Goal: Check status: Check status

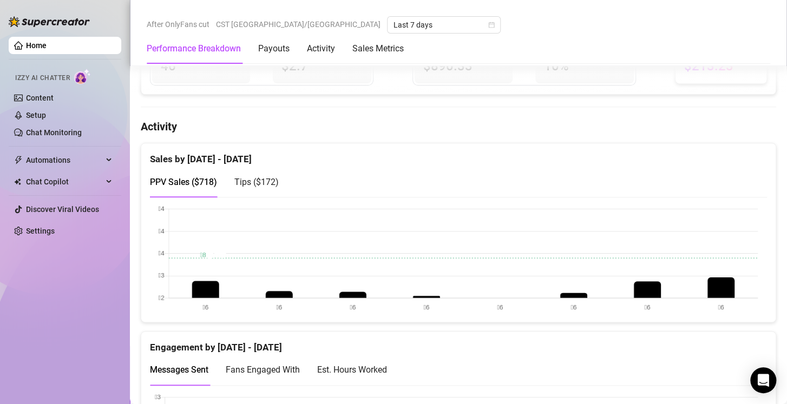
scroll to position [479, 0]
click at [394, 22] on span "Last 7 days" at bounding box center [444, 25] width 101 height 16
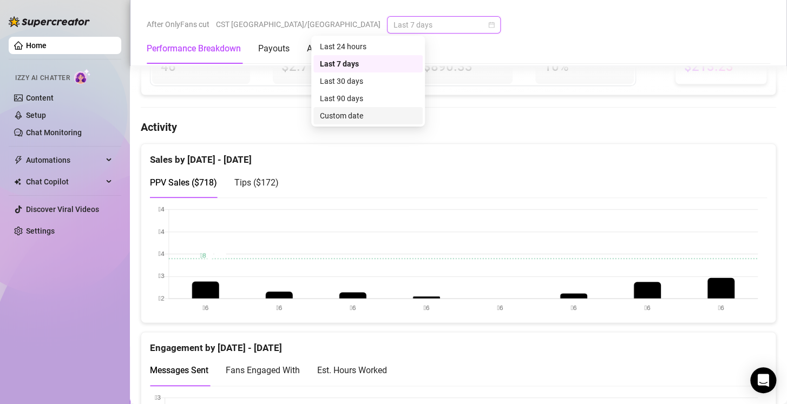
click at [366, 121] on div "Custom date" at bounding box center [368, 116] width 96 height 12
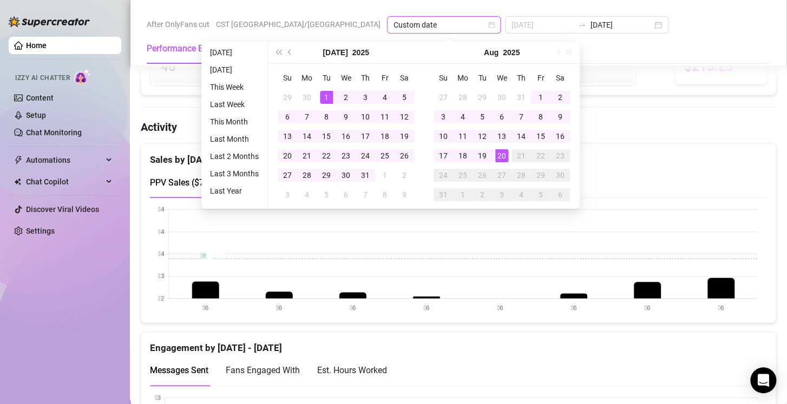
type input "[DATE]"
click at [329, 93] on div "1" at bounding box center [326, 97] width 13 height 13
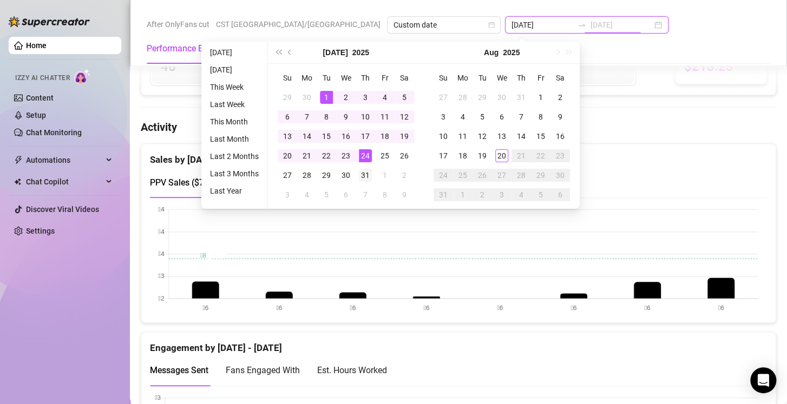
type input "[DATE]"
click at [366, 175] on div "31" at bounding box center [365, 175] width 13 height 13
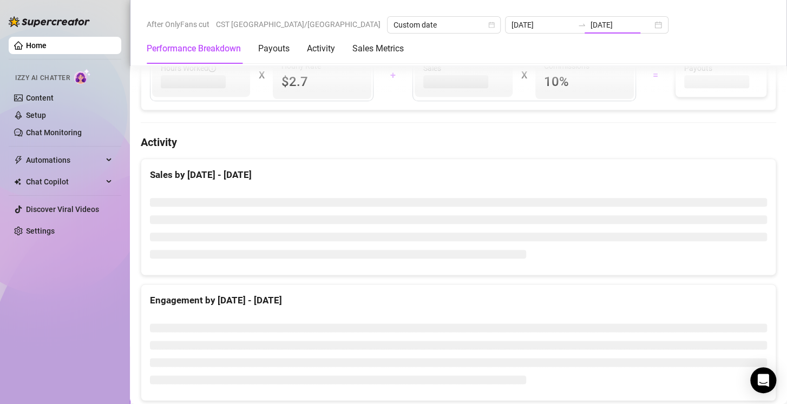
type input "[DATE]"
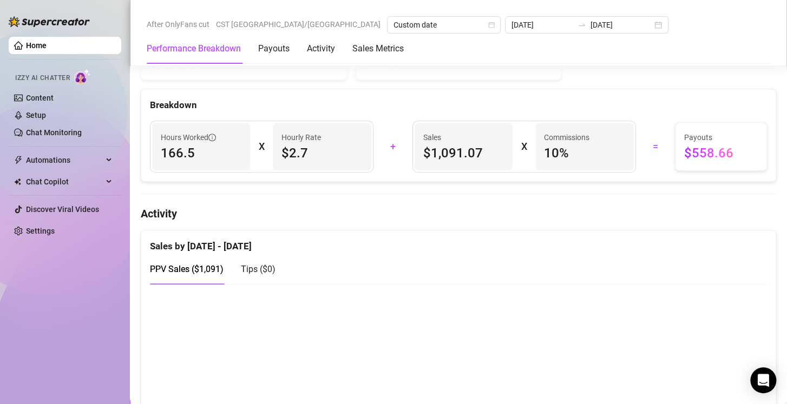
scroll to position [393, 0]
click at [261, 265] on span "Tips ( $0 )" at bounding box center [258, 268] width 35 height 10
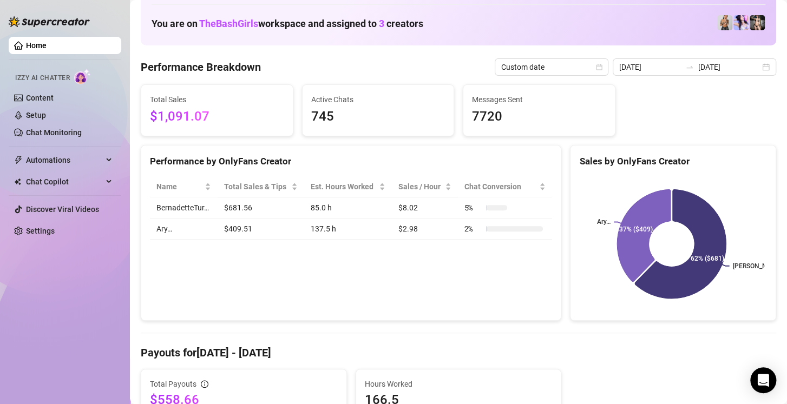
scroll to position [0, 0]
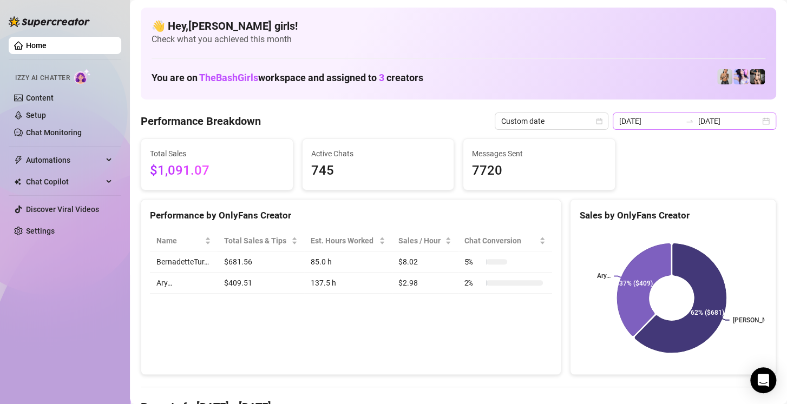
click at [756, 122] on div "[DATE] [DATE]" at bounding box center [695, 121] width 164 height 17
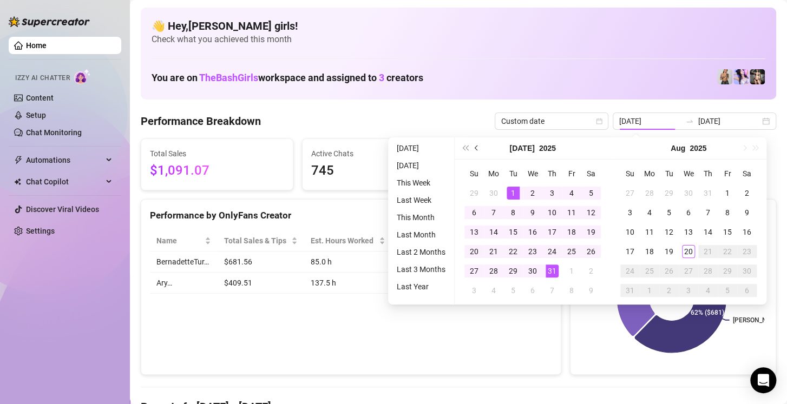
click at [475, 145] on button "Previous month (PageUp)" at bounding box center [477, 149] width 12 height 22
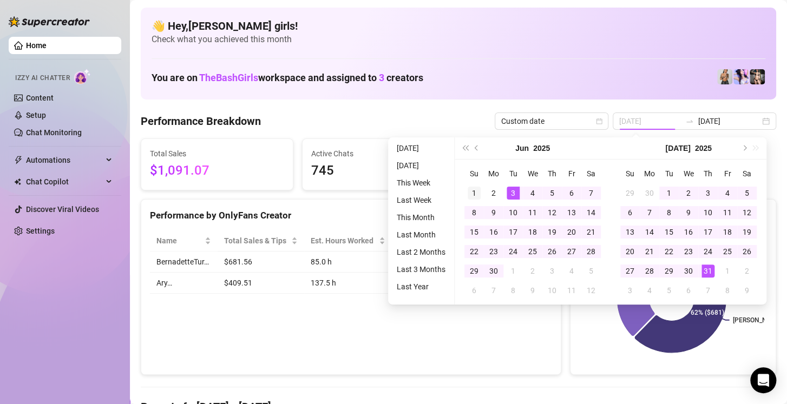
type input "[DATE]"
click at [472, 189] on div "1" at bounding box center [474, 193] width 13 height 13
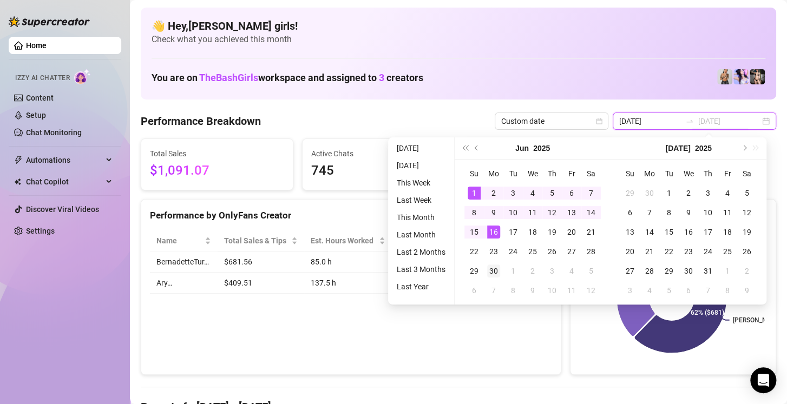
type input "[DATE]"
click at [496, 265] on div "30" at bounding box center [493, 271] width 13 height 13
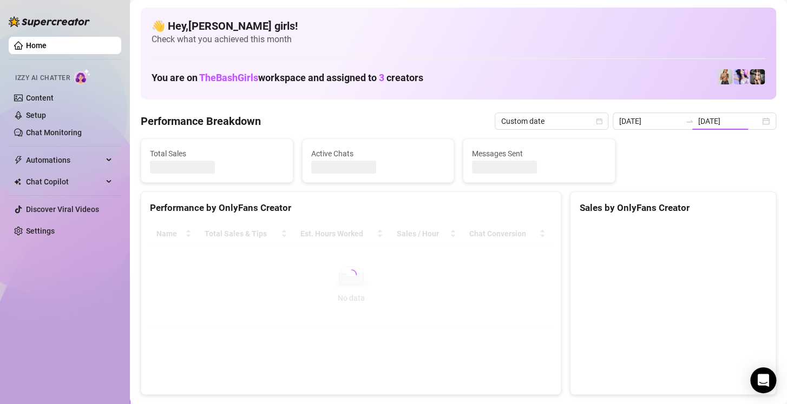
type input "[DATE]"
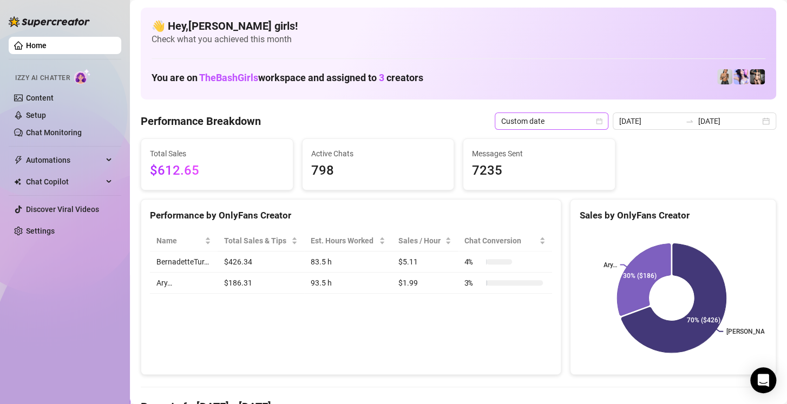
click at [602, 125] on span "Custom date" at bounding box center [551, 121] width 101 height 16
click at [656, 123] on input "[DATE]" at bounding box center [650, 121] width 62 height 12
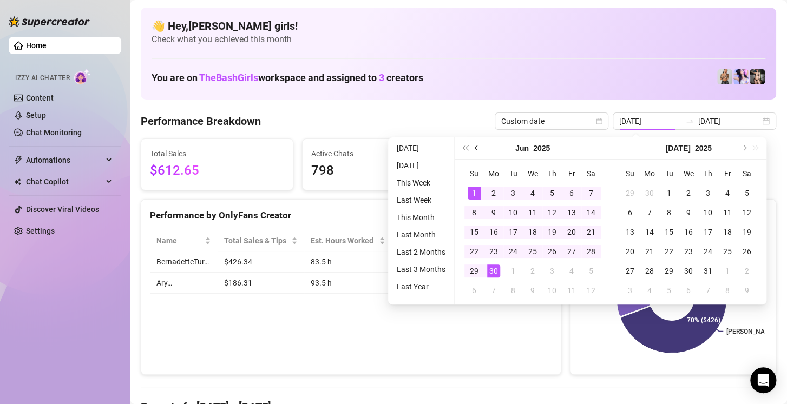
click at [474, 152] on button "Previous month (PageUp)" at bounding box center [477, 149] width 12 height 22
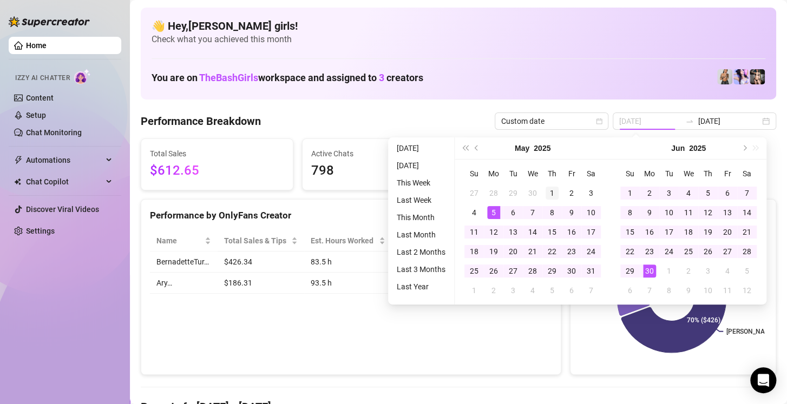
type input "[DATE]"
click at [556, 193] on div "1" at bounding box center [552, 193] width 13 height 13
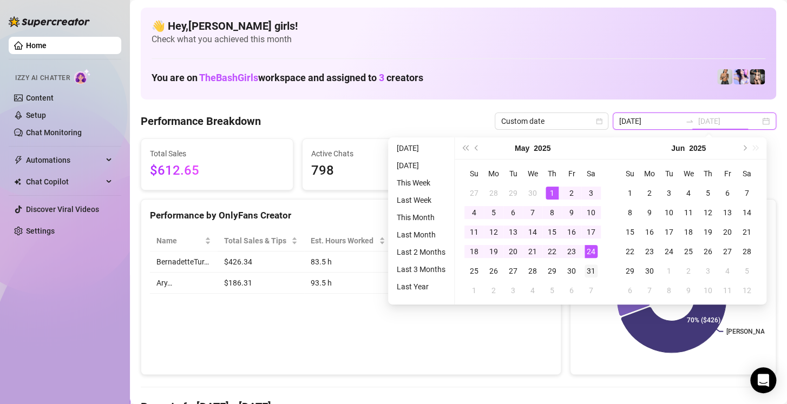
type input "[DATE]"
click at [591, 269] on div "31" at bounding box center [591, 271] width 13 height 13
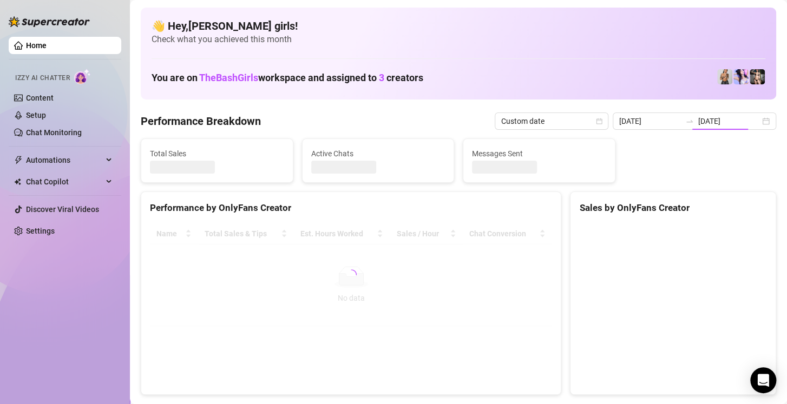
type input "[DATE]"
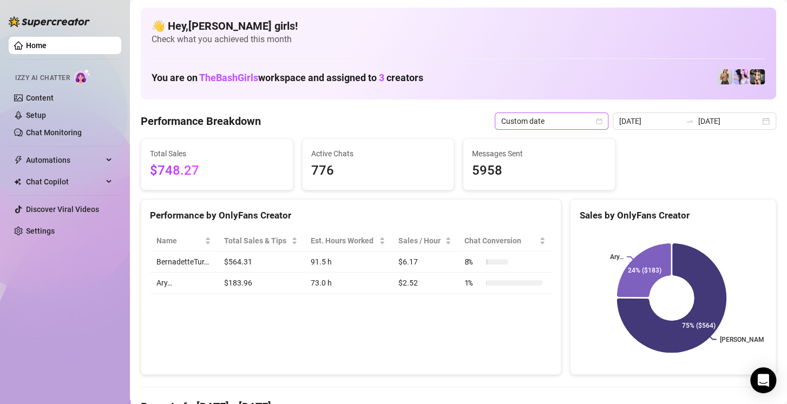
click at [602, 121] on icon "calendar" at bounding box center [599, 121] width 6 height 6
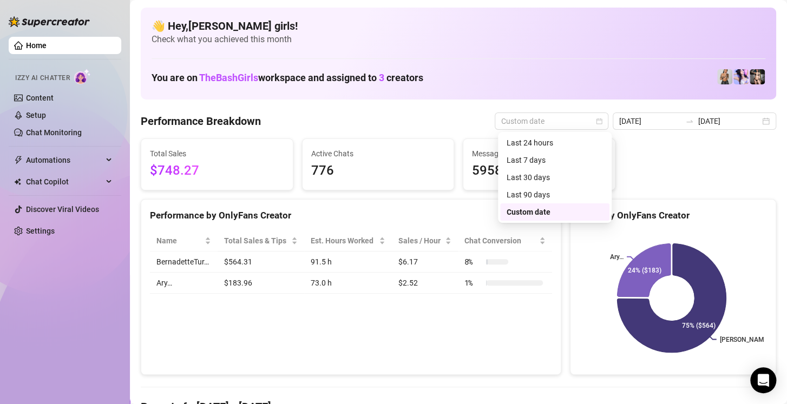
click at [570, 216] on div "Custom date" at bounding box center [555, 212] width 96 height 12
click at [543, 126] on span "Custom date" at bounding box center [551, 121] width 101 height 16
click at [527, 208] on div "Custom date" at bounding box center [555, 212] width 96 height 12
click at [556, 120] on span "Custom date" at bounding box center [551, 121] width 101 height 16
click at [524, 214] on div "Custom date" at bounding box center [555, 212] width 96 height 12
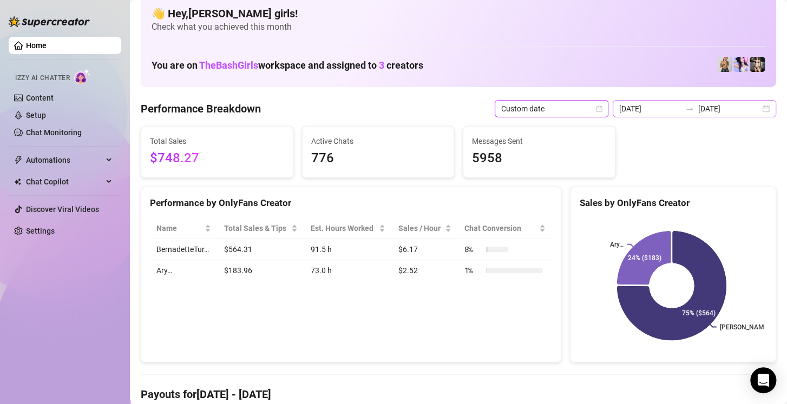
scroll to position [13, 0]
click at [757, 107] on div "[DATE] [DATE]" at bounding box center [695, 108] width 164 height 17
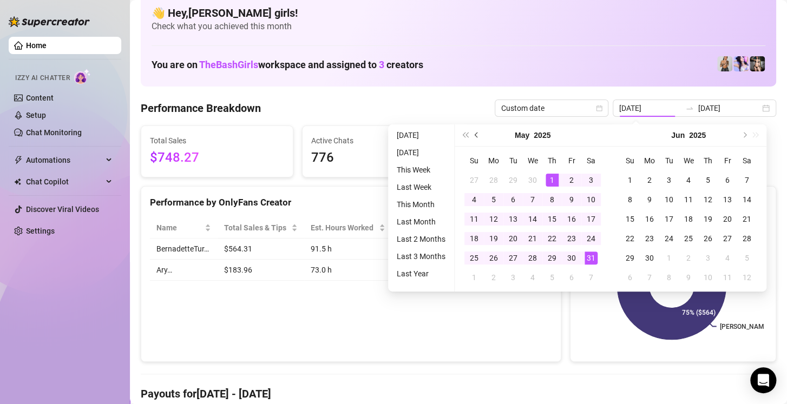
click at [474, 134] on button "Previous month (PageUp)" at bounding box center [477, 136] width 12 height 22
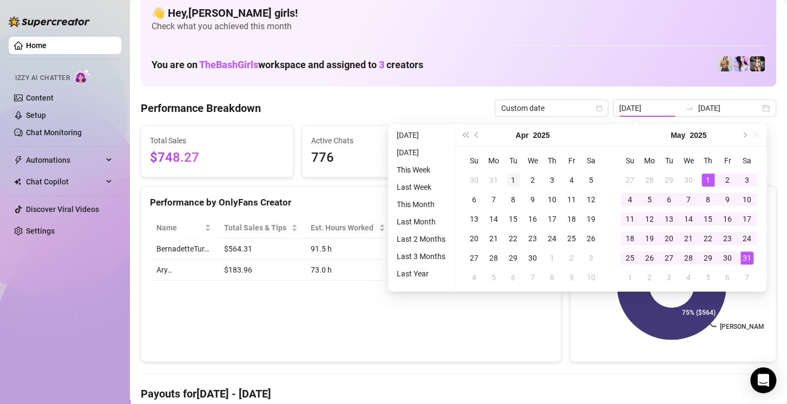
type input "[DATE]"
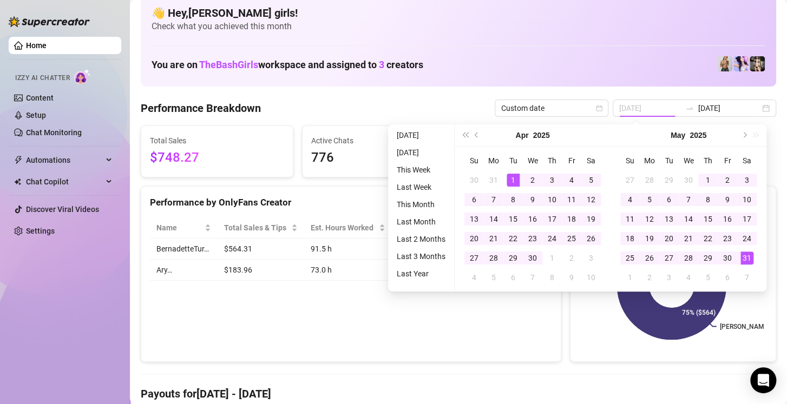
click at [513, 179] on div "1" at bounding box center [513, 180] width 13 height 13
type input "[DATE]"
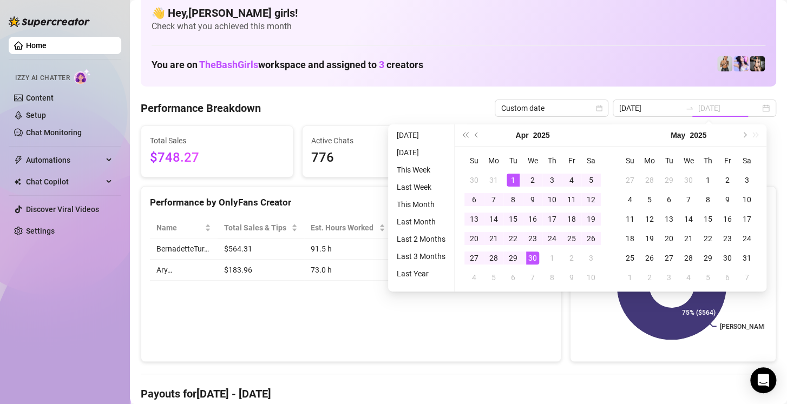
click at [531, 253] on div "30" at bounding box center [532, 258] width 13 height 13
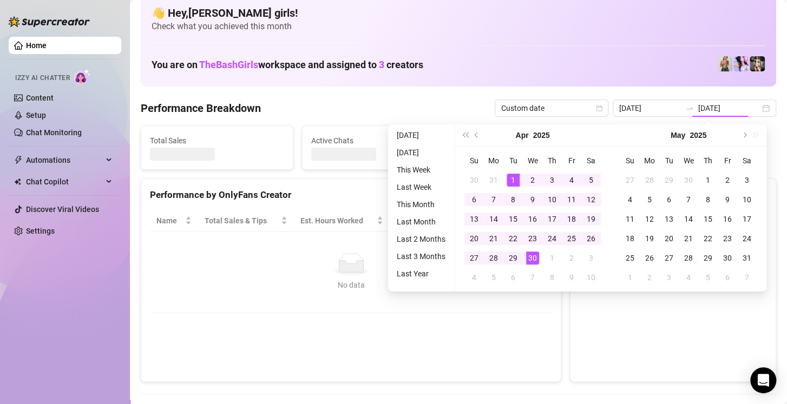
type input "[DATE]"
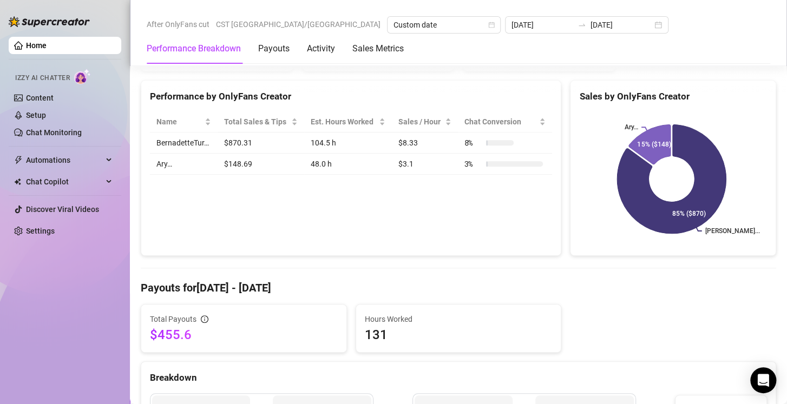
scroll to position [0, 0]
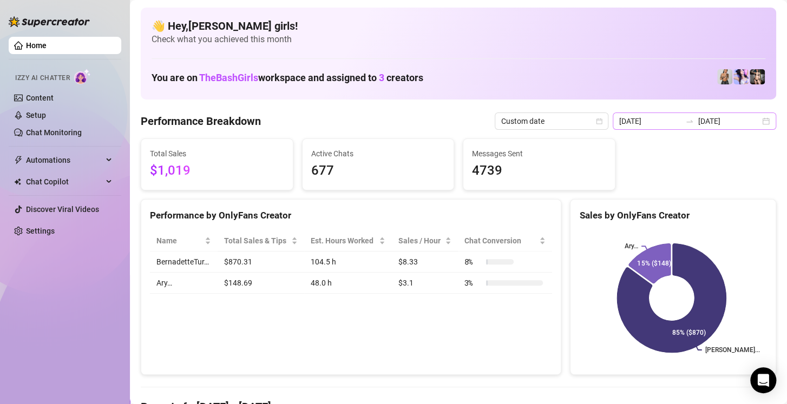
click at [755, 122] on div "[DATE] [DATE]" at bounding box center [695, 121] width 164 height 17
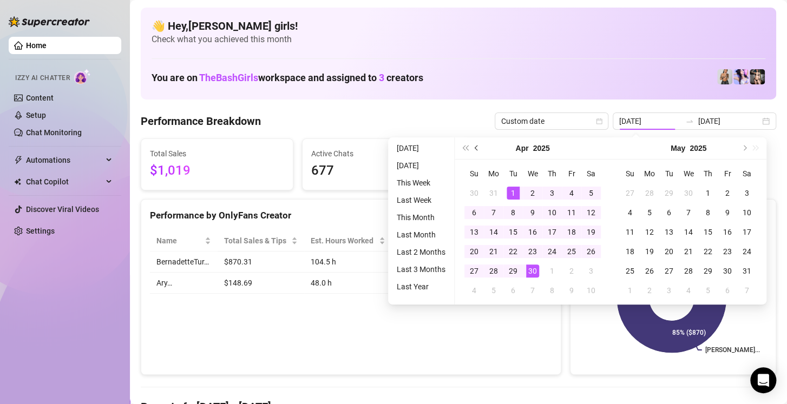
click at [476, 145] on button "Previous month (PageUp)" at bounding box center [477, 149] width 12 height 22
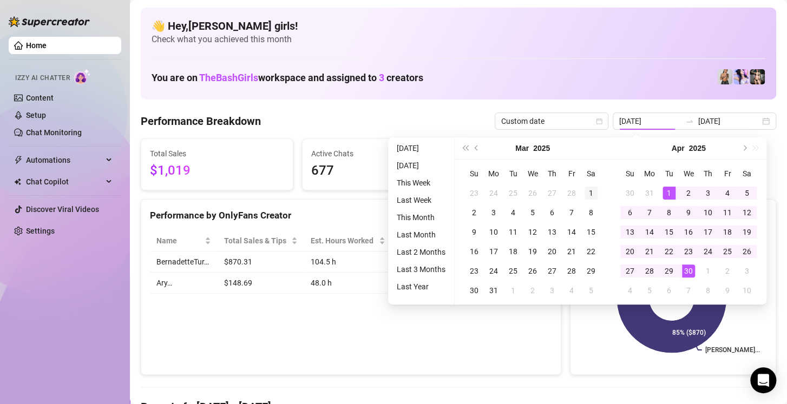
type input "[DATE]"
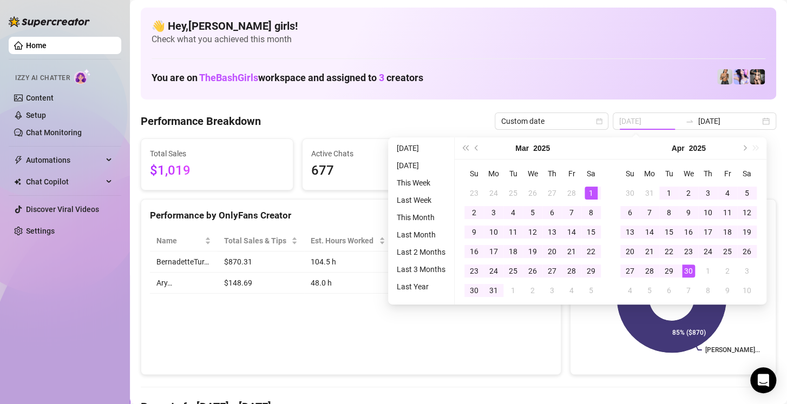
click at [593, 191] on div "1" at bounding box center [591, 193] width 13 height 13
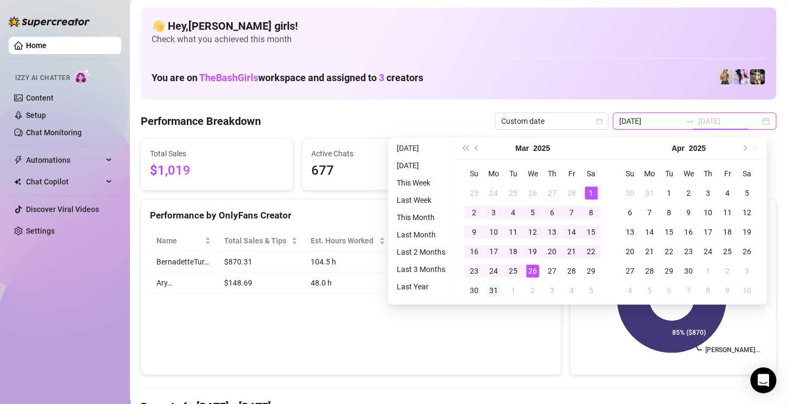
type input "[DATE]"
click at [493, 288] on div "31" at bounding box center [493, 290] width 13 height 13
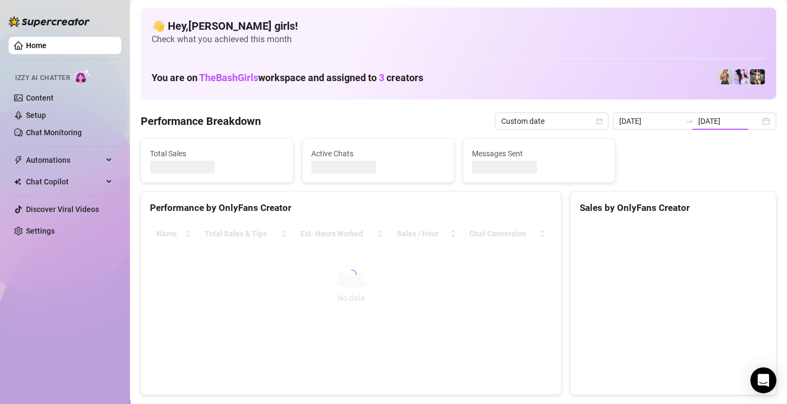
type input "[DATE]"
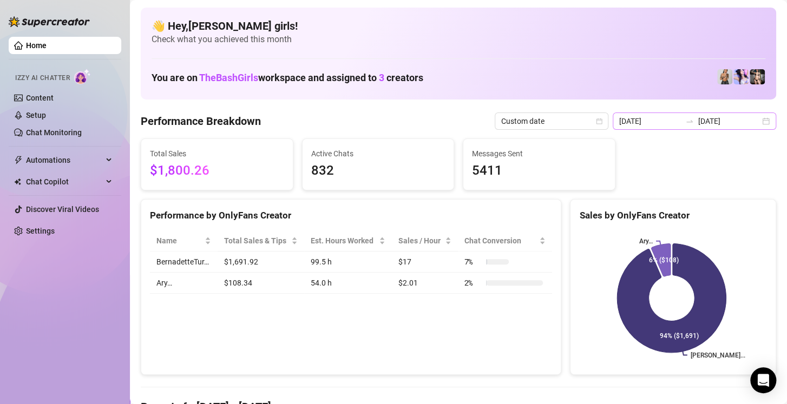
click at [760, 117] on div "[DATE] [DATE]" at bounding box center [695, 121] width 164 height 17
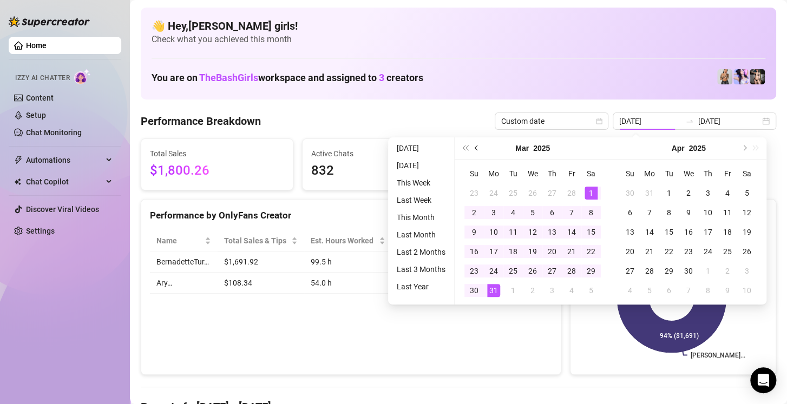
click at [475, 151] on button "Previous month (PageUp)" at bounding box center [477, 149] width 12 height 22
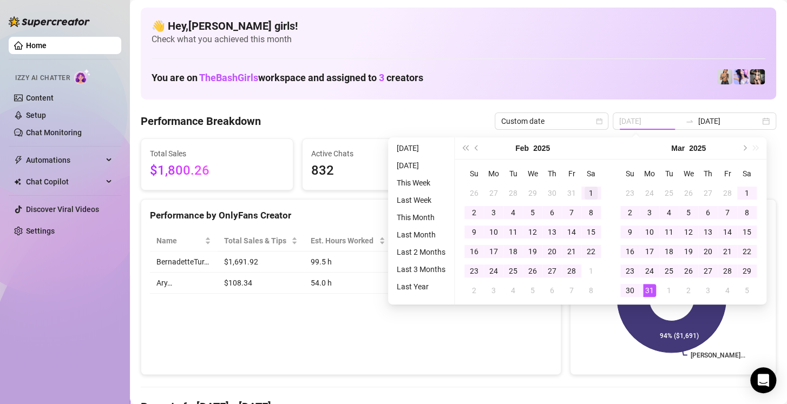
type input "[DATE]"
click at [591, 195] on div "1" at bounding box center [591, 193] width 13 height 13
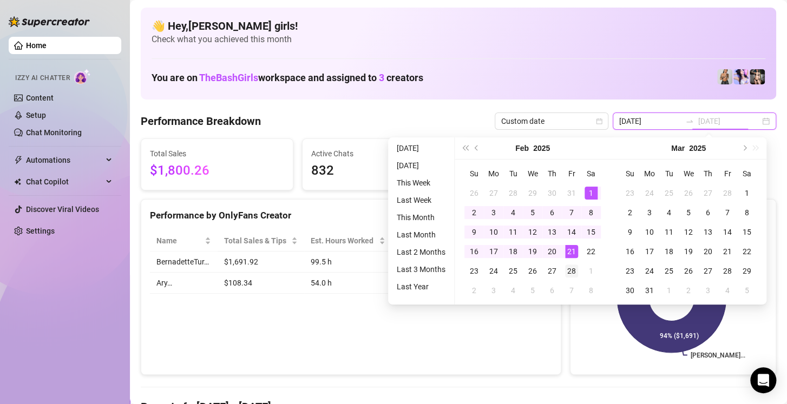
type input "[DATE]"
click at [574, 269] on div "28" at bounding box center [571, 271] width 13 height 13
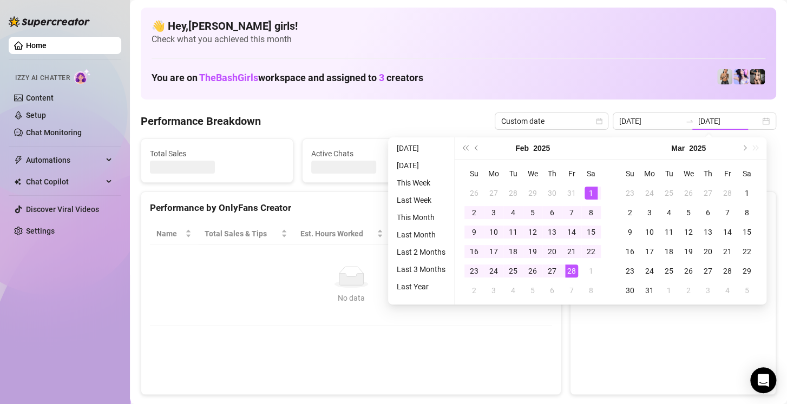
type input "[DATE]"
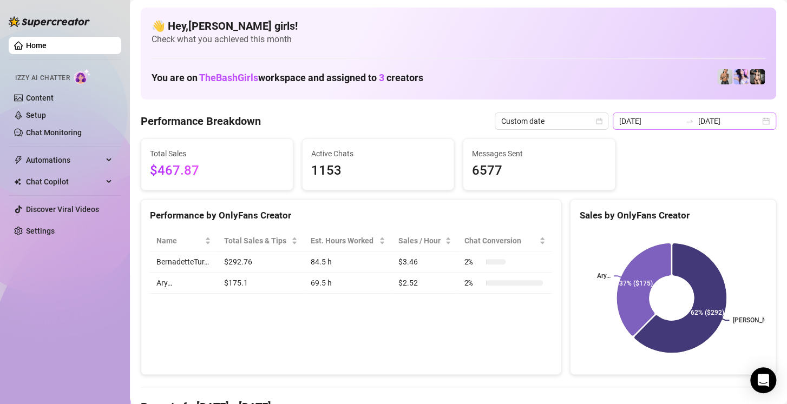
click at [755, 122] on div "[DATE] [DATE]" at bounding box center [695, 121] width 164 height 17
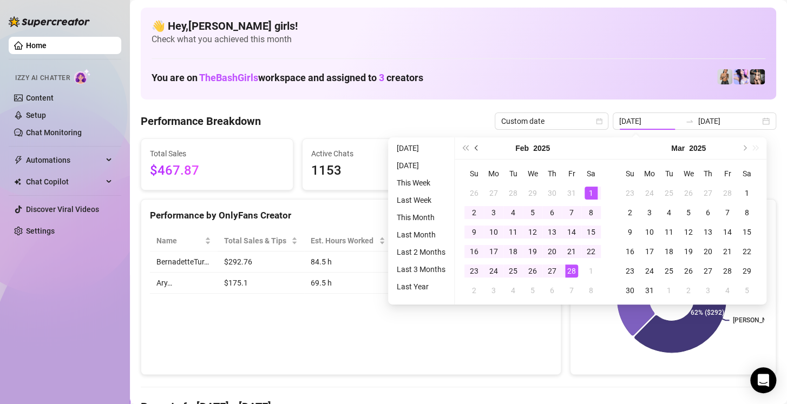
click at [474, 149] on button "Previous month (PageUp)" at bounding box center [477, 149] width 12 height 22
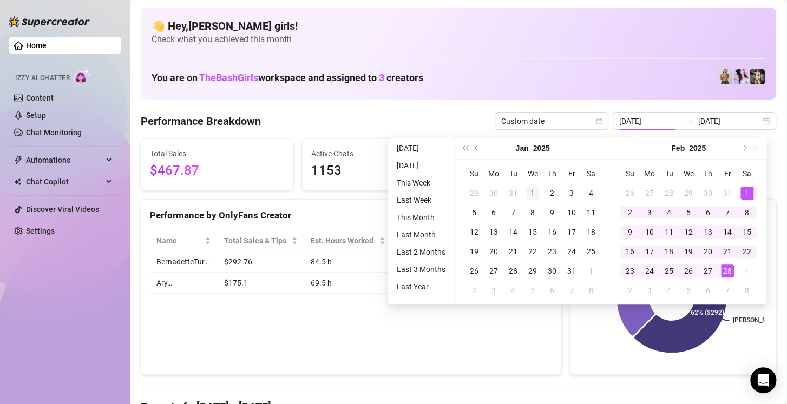
type input "[DATE]"
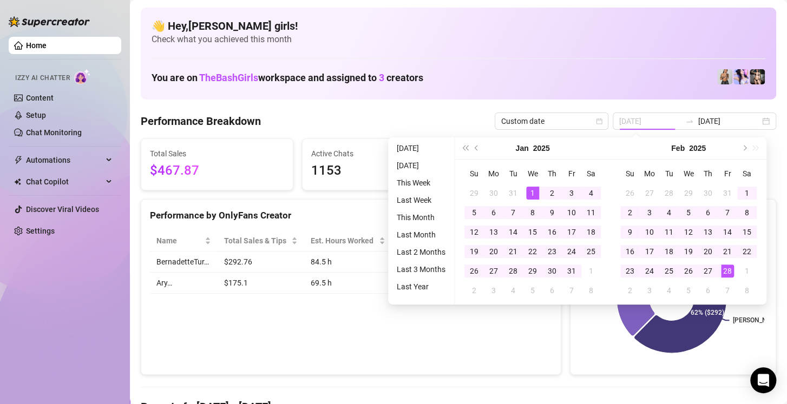
click at [532, 191] on div "1" at bounding box center [532, 193] width 13 height 13
type input "[DATE]"
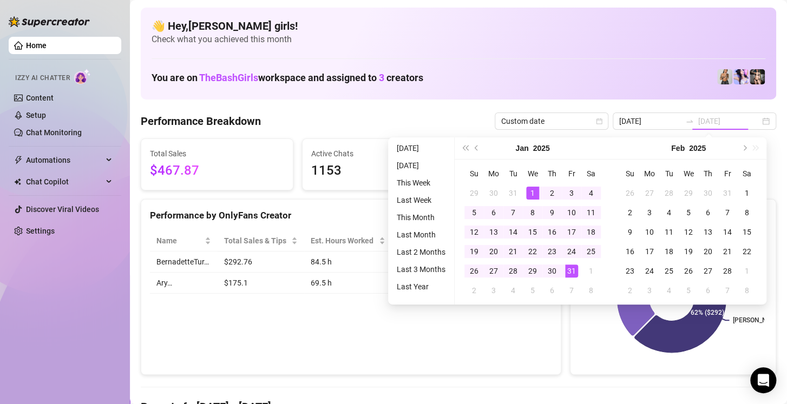
click at [571, 271] on div "31" at bounding box center [571, 271] width 13 height 13
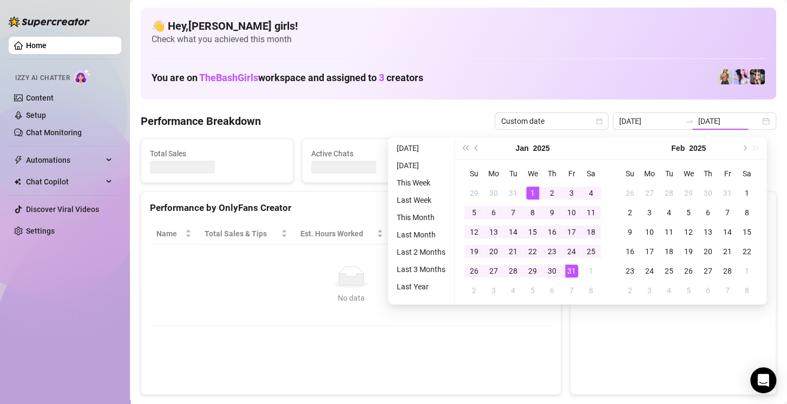
type input "[DATE]"
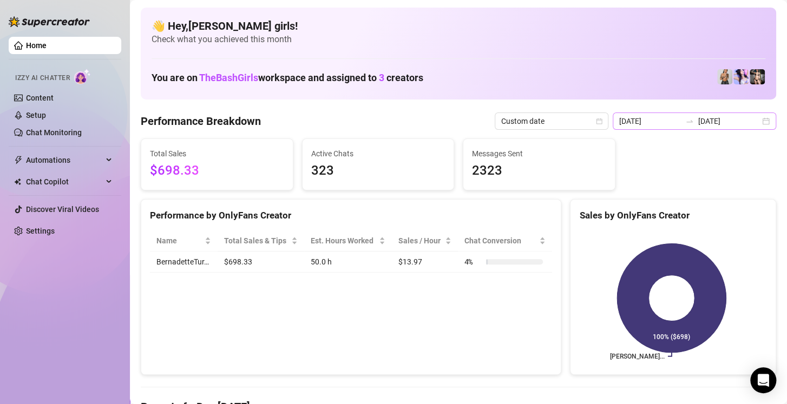
click at [757, 121] on div "[DATE] [DATE]" at bounding box center [695, 121] width 164 height 17
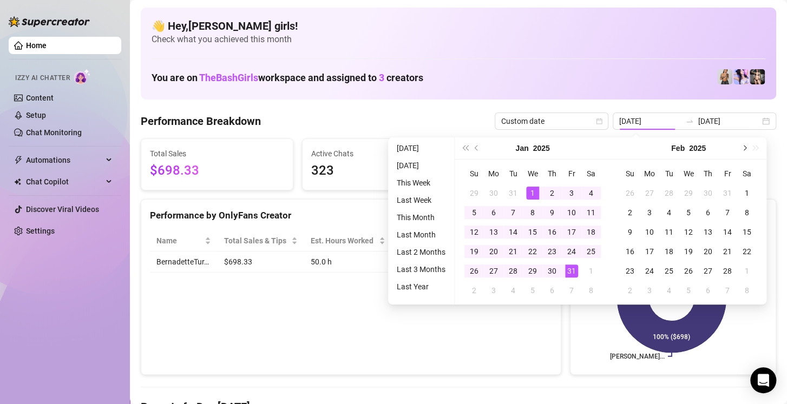
click at [747, 147] on span "Next month (PageDown)" at bounding box center [743, 148] width 5 height 5
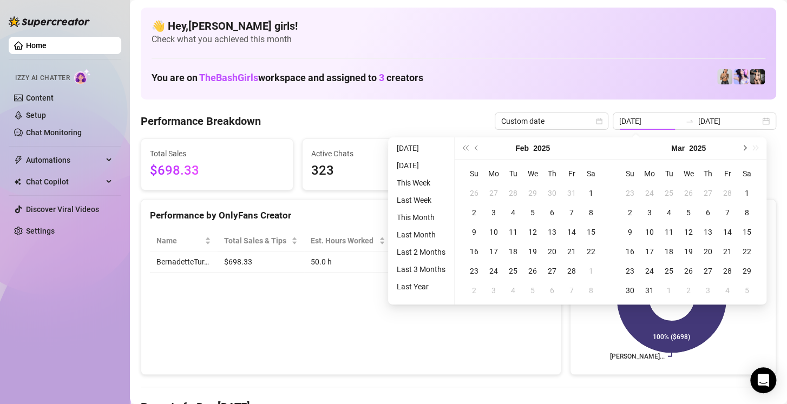
click at [747, 147] on span "Next month (PageDown)" at bounding box center [743, 148] width 5 height 5
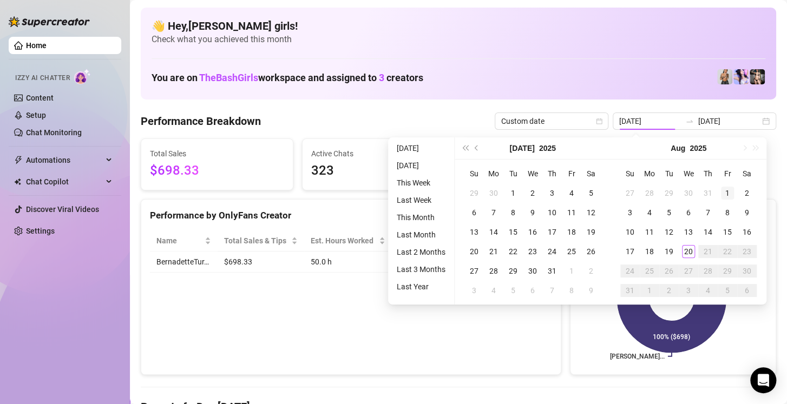
type input "[DATE]"
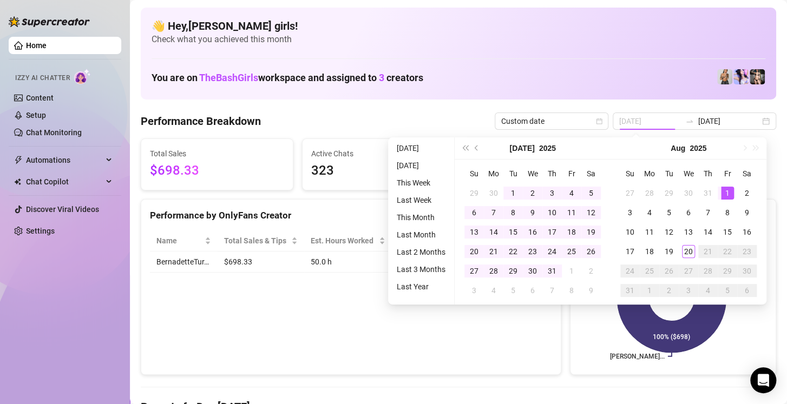
click at [725, 189] on div "1" at bounding box center [727, 193] width 13 height 13
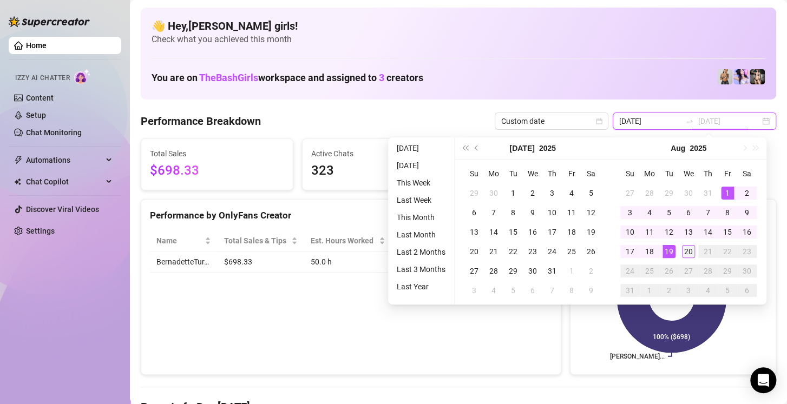
type input "[DATE]"
click at [685, 250] on div "20" at bounding box center [688, 251] width 13 height 13
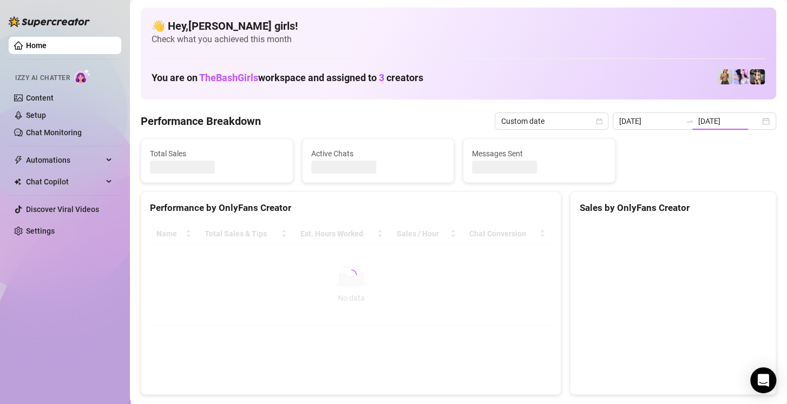
type input "[DATE]"
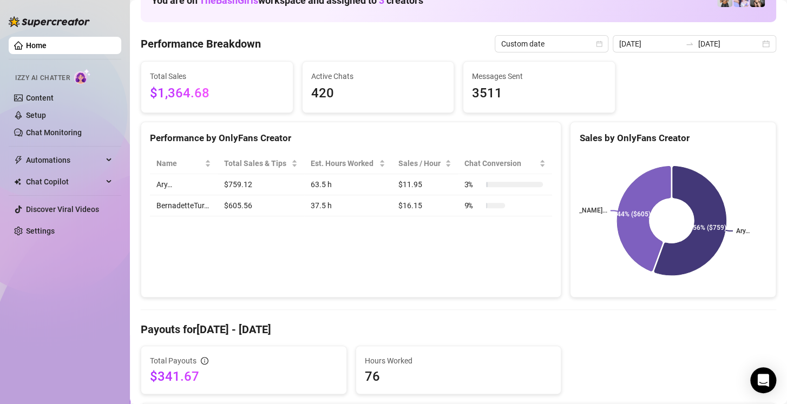
scroll to position [61, 0]
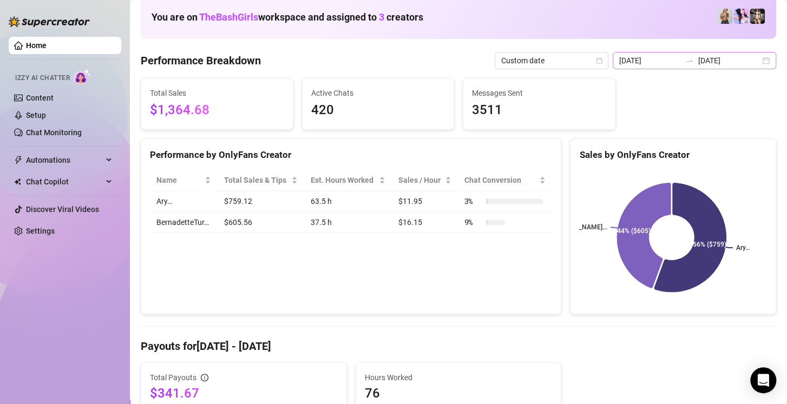
click at [753, 66] on div "[DATE] [DATE]" at bounding box center [695, 60] width 164 height 17
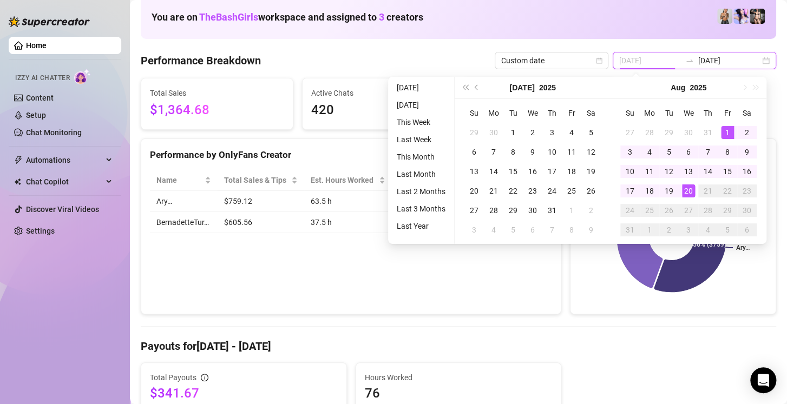
type input "[DATE]"
click at [729, 134] on div "1" at bounding box center [727, 132] width 13 height 13
type input "[DATE]"
click at [688, 196] on div "20" at bounding box center [688, 191] width 13 height 13
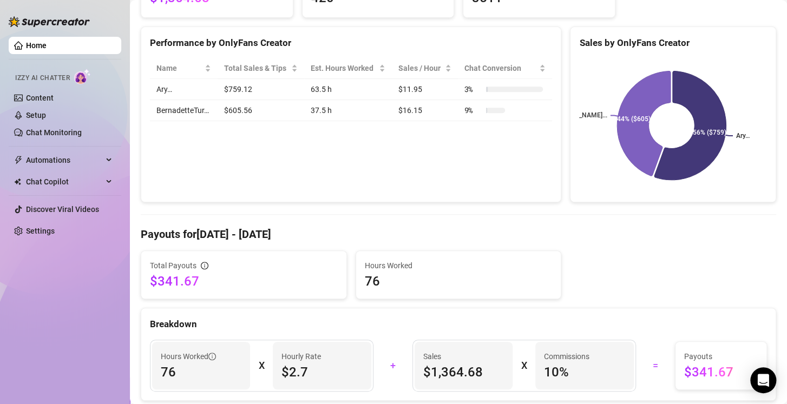
scroll to position [0, 0]
